Goal: Task Accomplishment & Management: Manage account settings

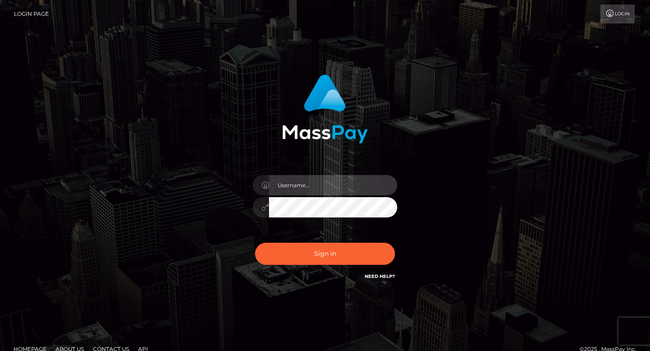
click at [308, 191] on input "text" at bounding box center [333, 185] width 128 height 20
type input "[EMAIL_ADDRESS][DOMAIN_NAME]"
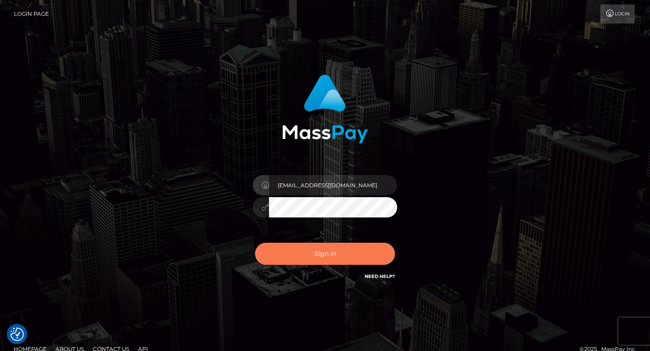
click at [323, 250] on button "Sign in" at bounding box center [325, 254] width 140 height 22
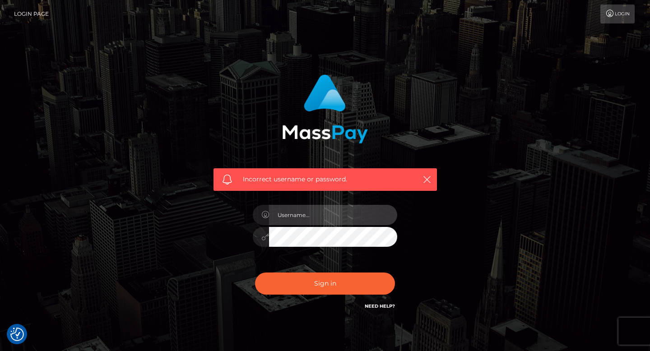
click at [312, 213] on input "text" at bounding box center [333, 215] width 128 height 20
type input "[EMAIL_ADDRESS][DOMAIN_NAME]"
click at [256, 239] on div at bounding box center [325, 236] width 144 height 18
click at [255, 273] on button "Sign in" at bounding box center [325, 284] width 140 height 22
